Goal: Task Accomplishment & Management: Manage account settings

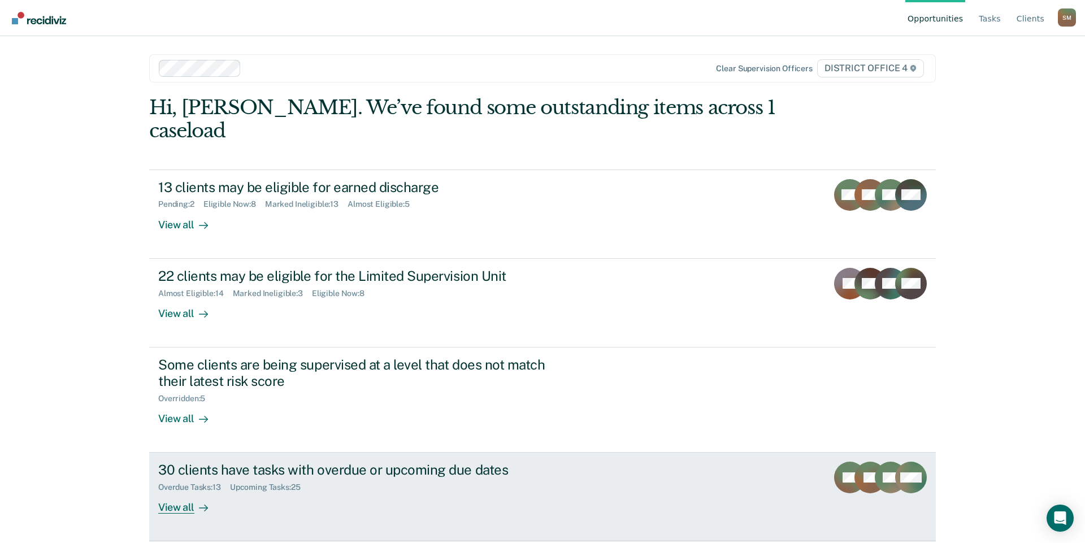
click at [351, 462] on div "30 clients have tasks with overdue or upcoming due dates" at bounding box center [356, 470] width 397 height 16
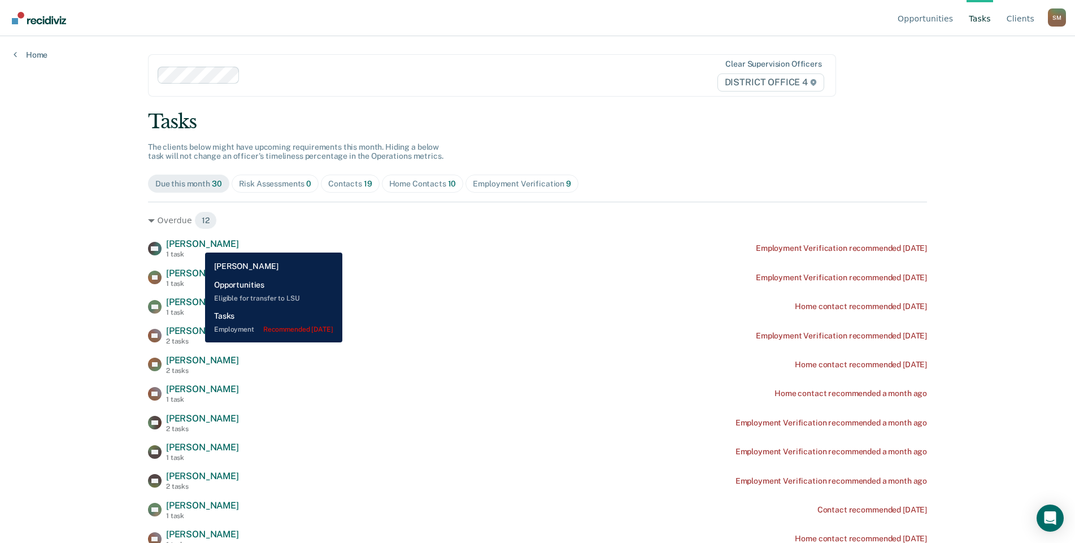
click at [197, 245] on span "[PERSON_NAME]" at bounding box center [202, 243] width 73 height 11
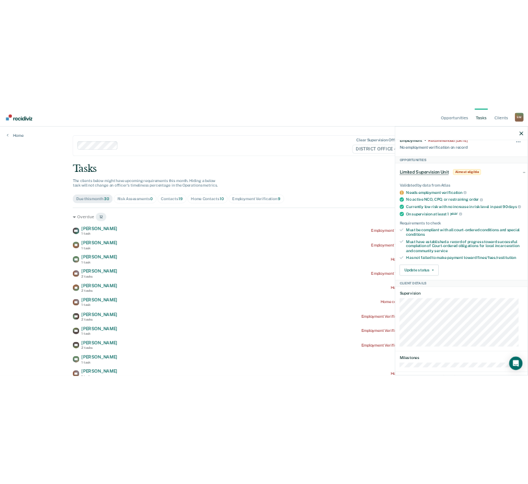
scroll to position [200, 0]
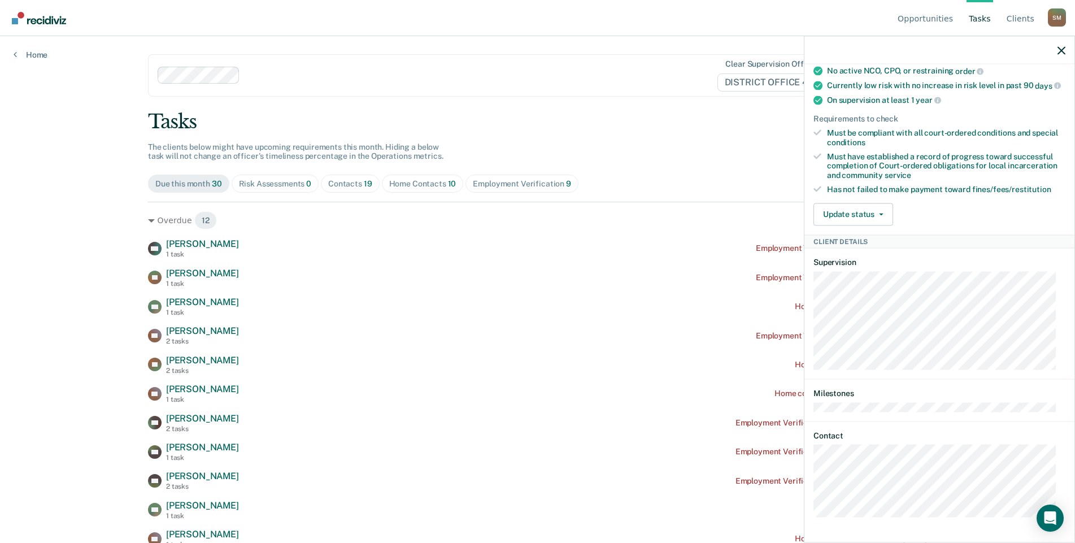
click at [810, 489] on div "WS Tasks Employment • Recommended 2 years ago No employment verification on rec…" at bounding box center [939, 302] width 270 height 476
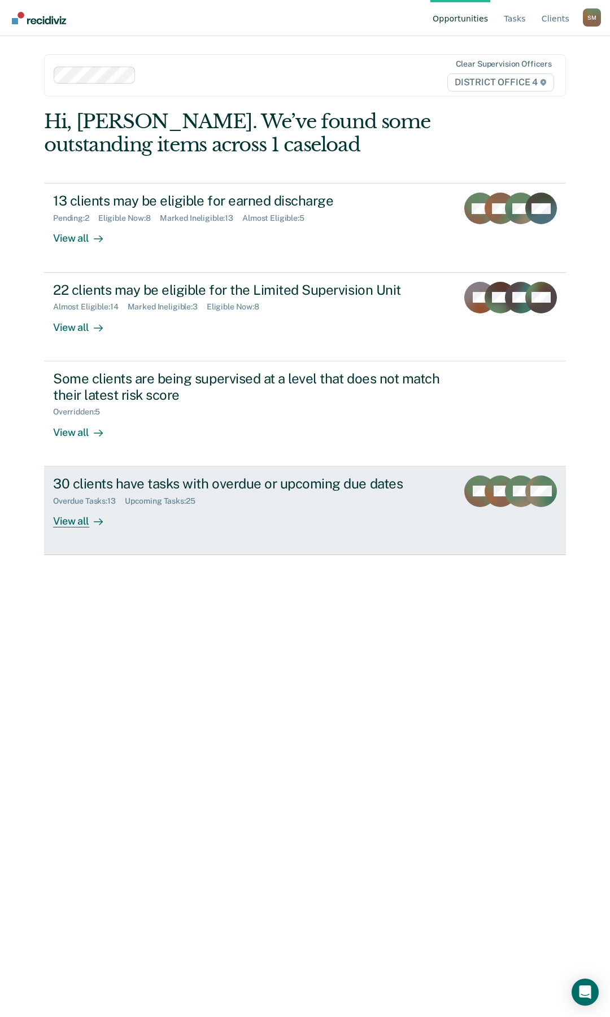
click at [70, 517] on div "View all" at bounding box center [84, 517] width 63 height 22
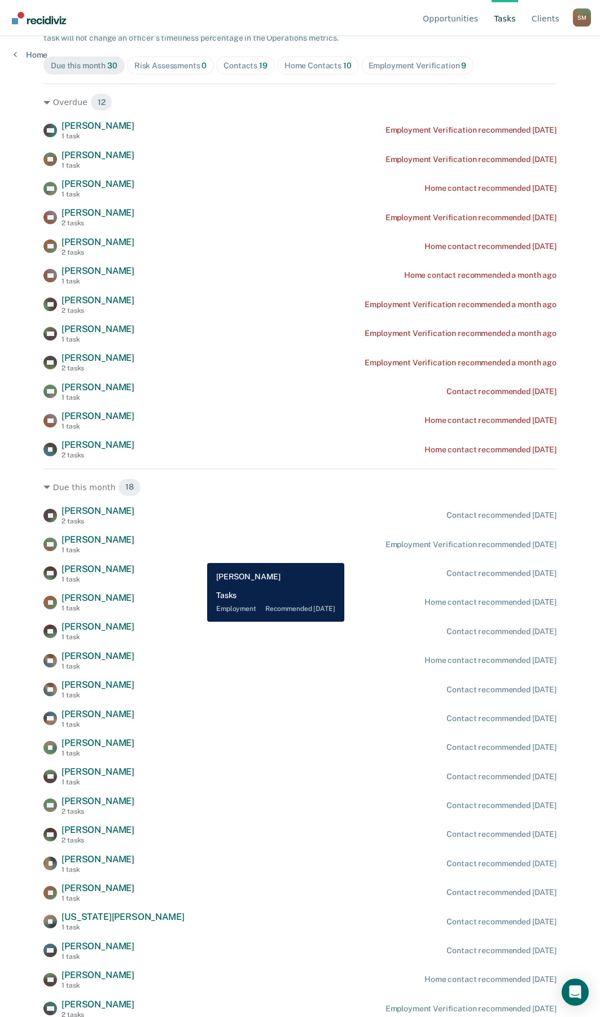
scroll to position [120, 0]
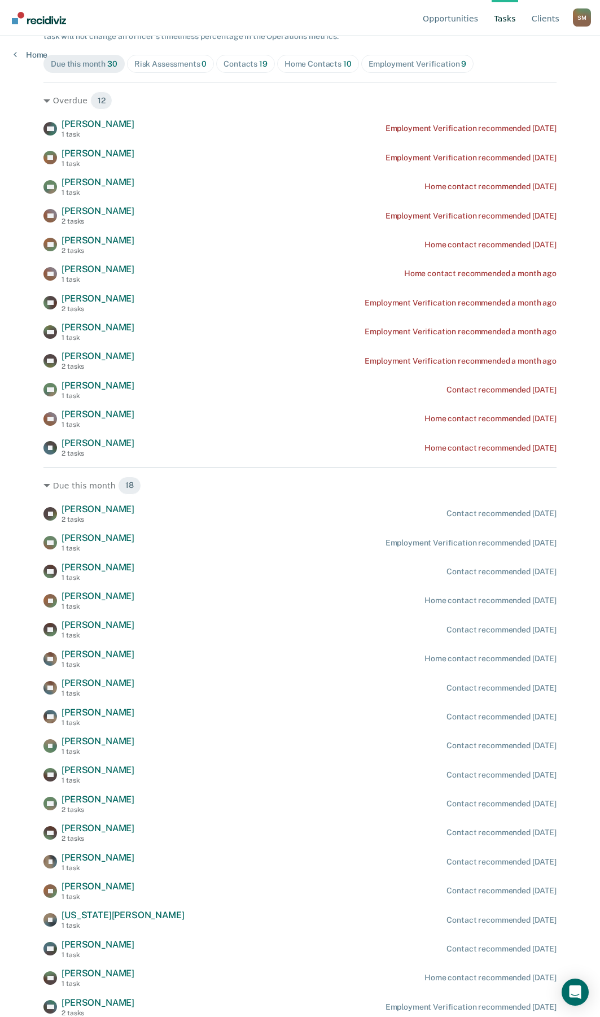
click at [315, 63] on div "Home Contacts 10" at bounding box center [318, 64] width 67 height 10
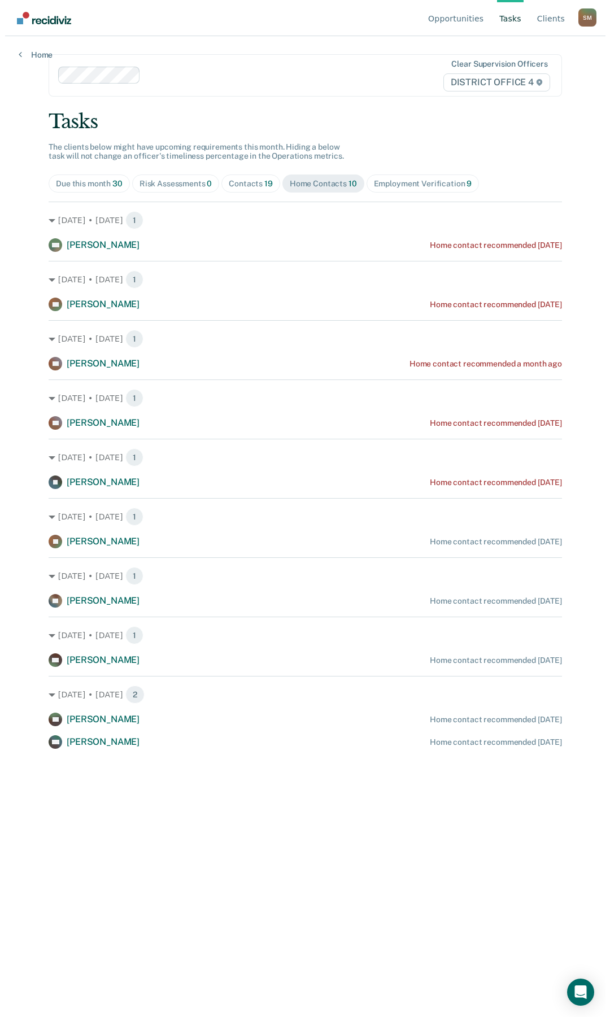
scroll to position [0, 0]
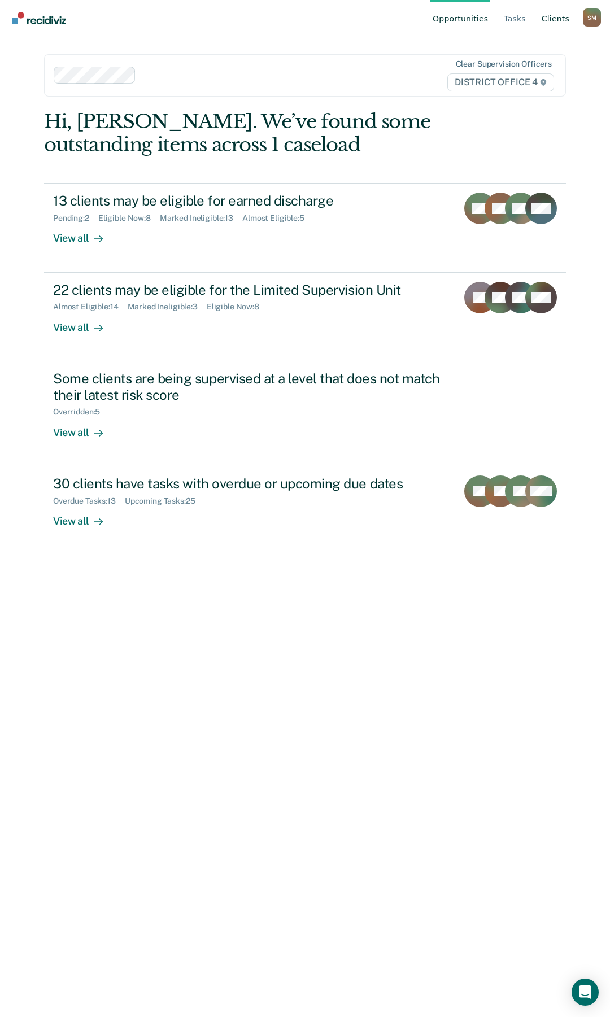
click at [559, 21] on link "Client s" at bounding box center [555, 18] width 32 height 36
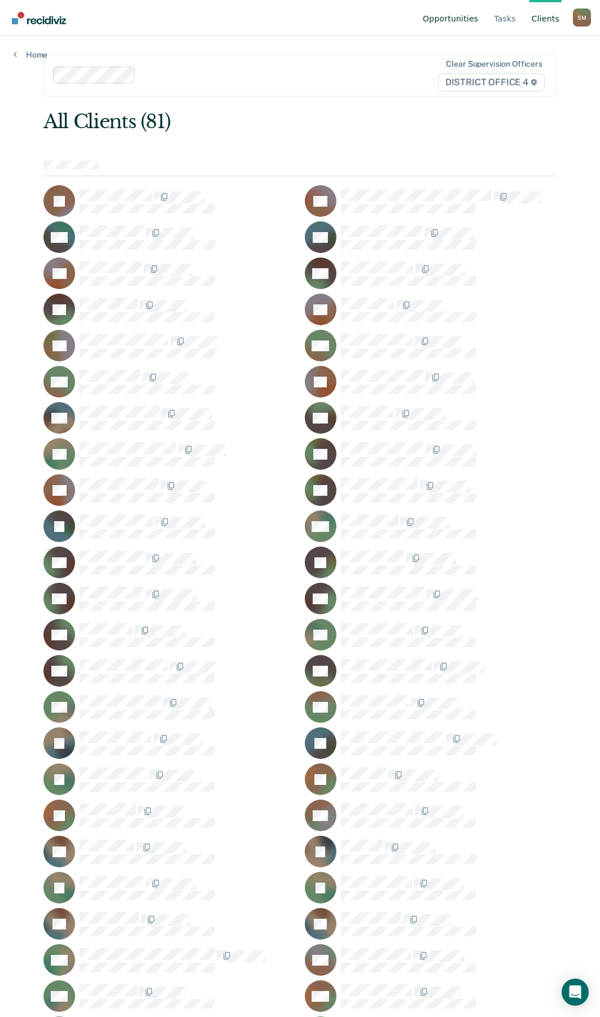
click at [464, 20] on link "Opportunities" at bounding box center [451, 18] width 60 height 36
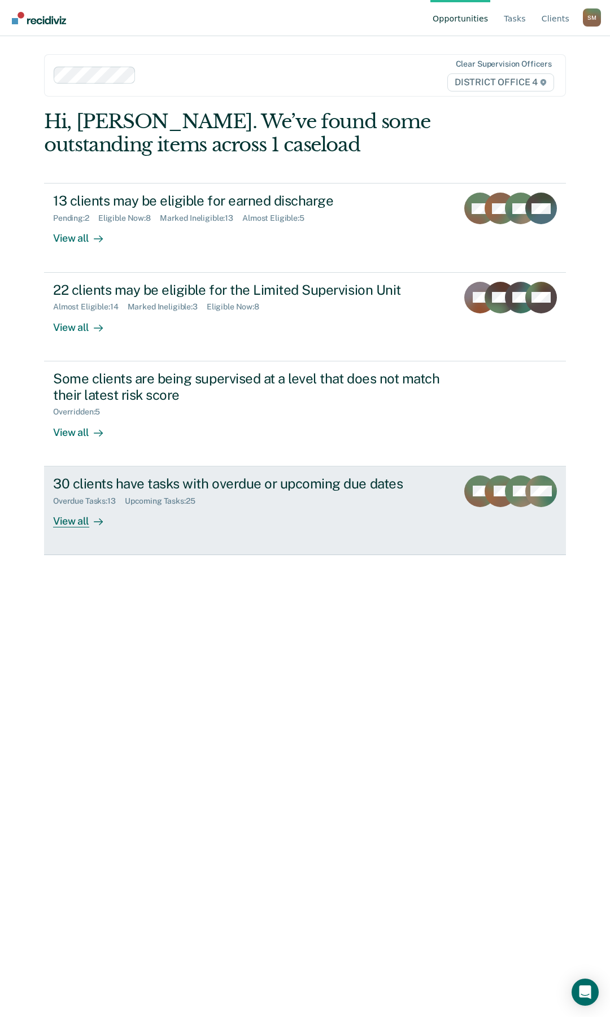
click at [302, 480] on div "30 clients have tasks with overdue or upcoming due dates" at bounding box center [250, 484] width 395 height 16
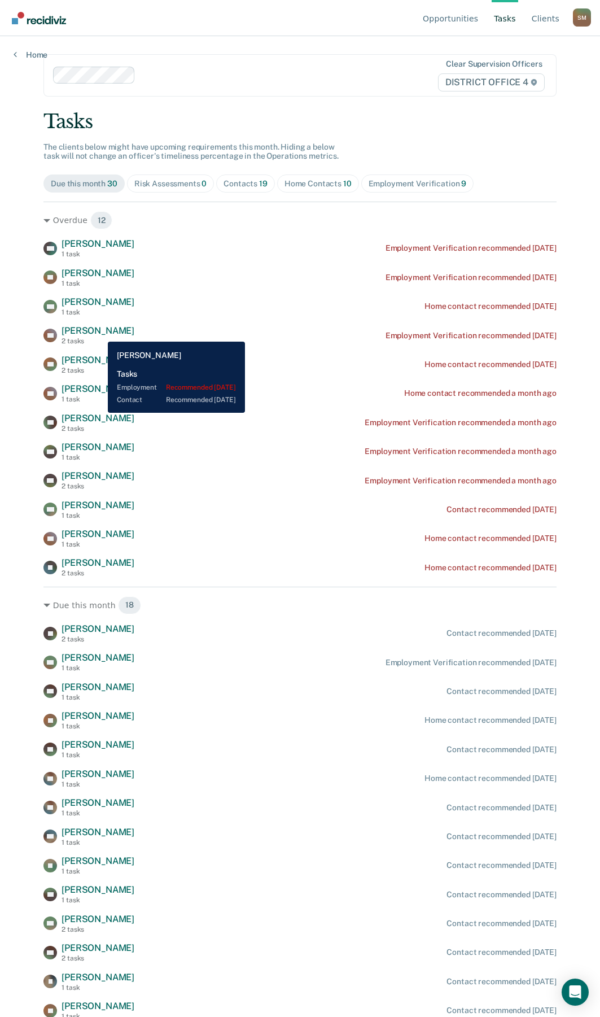
click at [99, 333] on span "[PERSON_NAME]" at bounding box center [98, 330] width 73 height 11
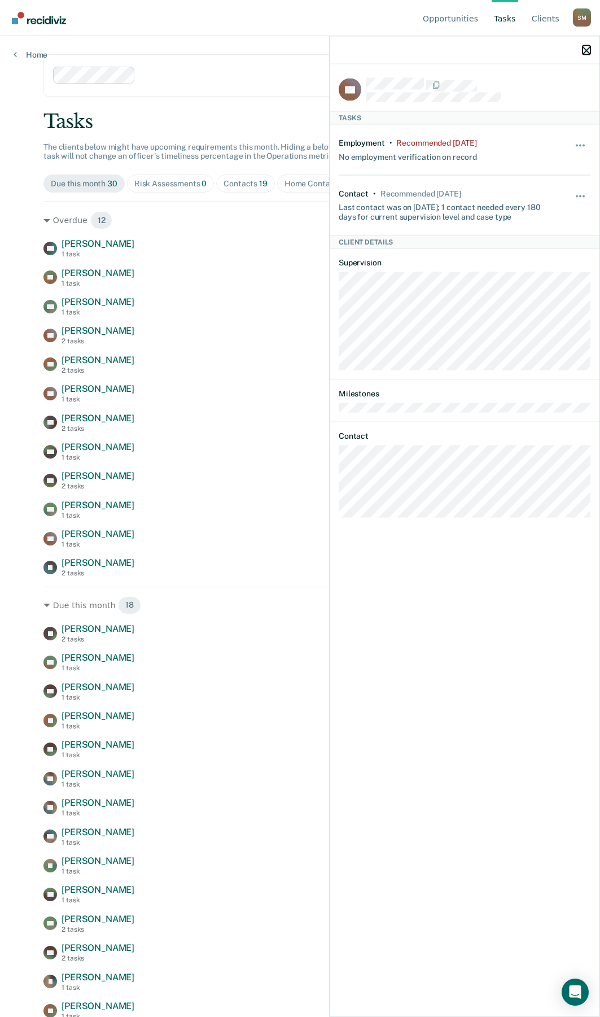
click at [585, 53] on icon "button" at bounding box center [587, 50] width 8 height 8
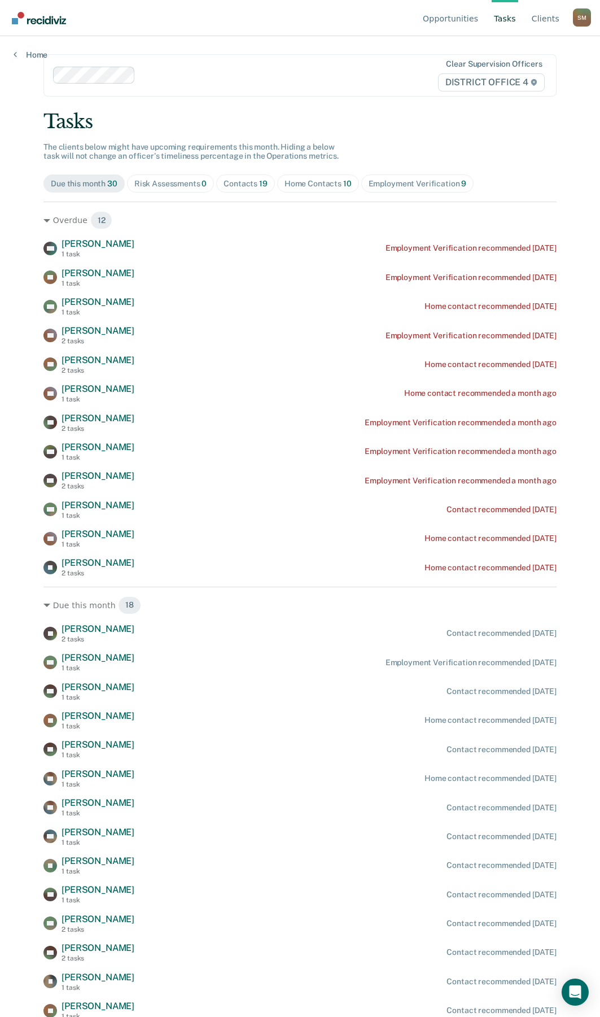
click at [312, 186] on div "Home Contacts 10" at bounding box center [318, 184] width 67 height 10
click at [294, 185] on div "Home Contacts 10" at bounding box center [318, 184] width 67 height 10
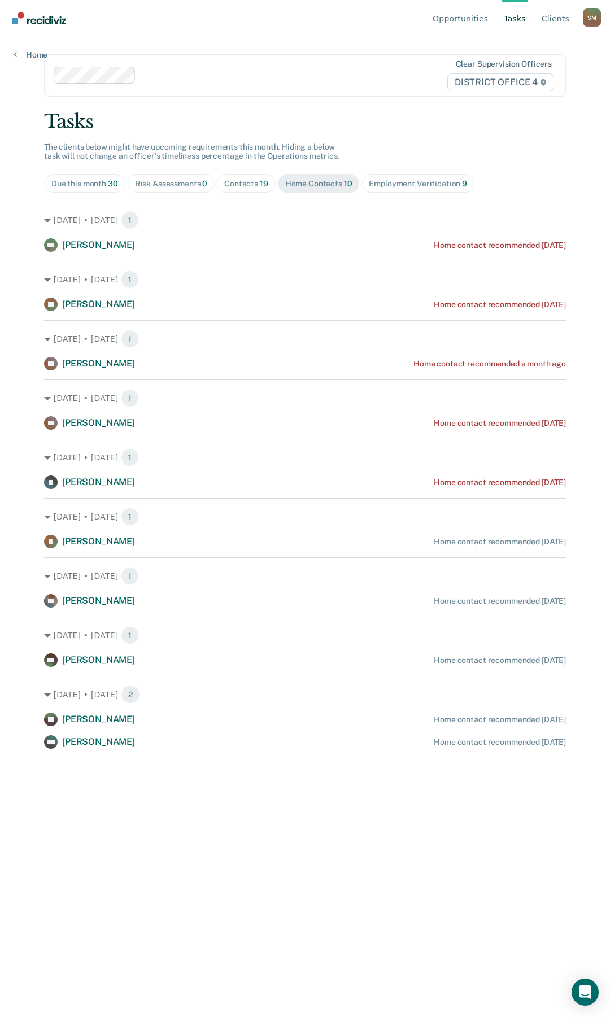
click at [250, 760] on main "Clear supervision officers DISTRICT OFFICE 4 Tasks The clients below might have…" at bounding box center [305, 513] width 549 height 954
click at [103, 184] on div "Due this month 30" at bounding box center [84, 184] width 67 height 10
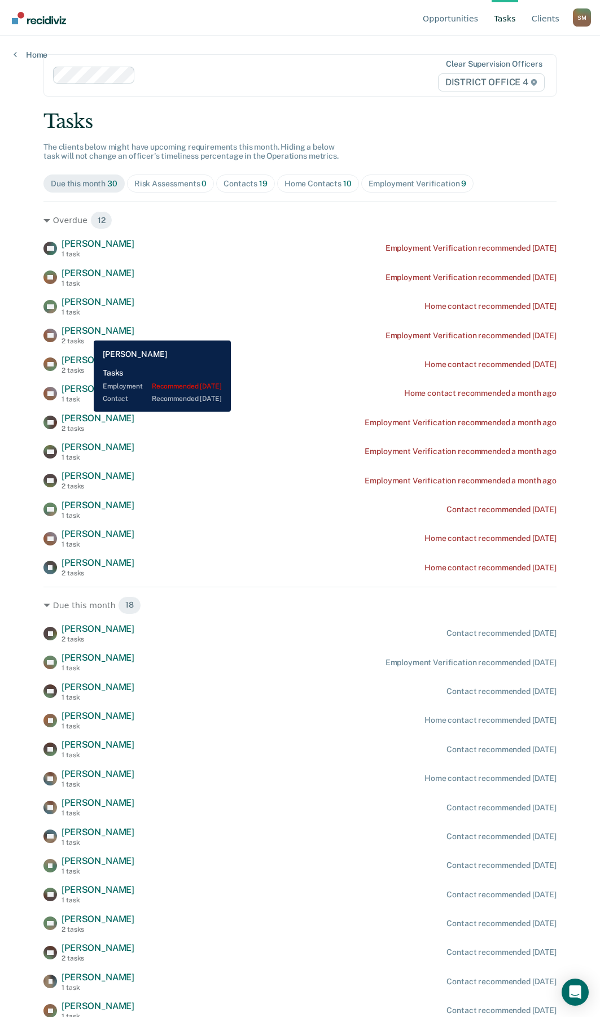
click at [85, 332] on span "[PERSON_NAME]" at bounding box center [98, 330] width 73 height 11
